Goal: Task Accomplishment & Management: Manage account settings

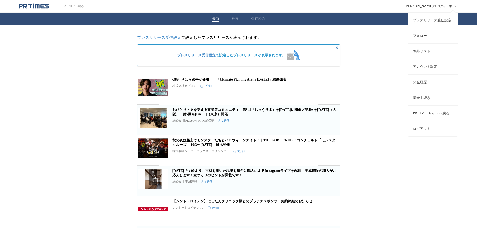
click at [455, 6] on icon at bounding box center [455, 6] width 6 height 6
click at [453, 6] on icon at bounding box center [455, 6] width 6 height 6
click at [431, 63] on link "アカウント設定" at bounding box center [432, 67] width 50 height 16
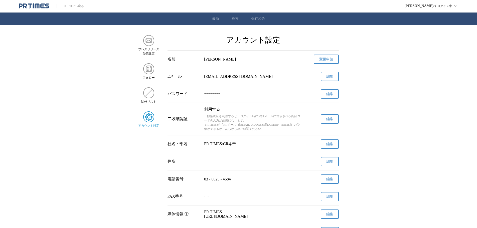
click at [332, 121] on span "編集" at bounding box center [329, 119] width 7 height 5
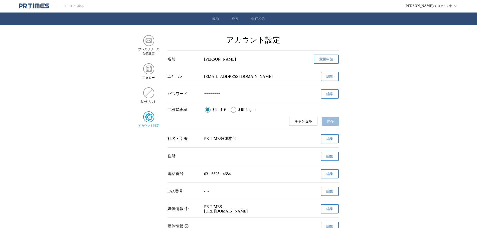
click at [236, 109] on input "利用しない" at bounding box center [233, 110] width 6 height 6
radio input "true"
click at [327, 120] on span "保存" at bounding box center [329, 121] width 7 height 5
